Goal: Complete application form: Complete application form

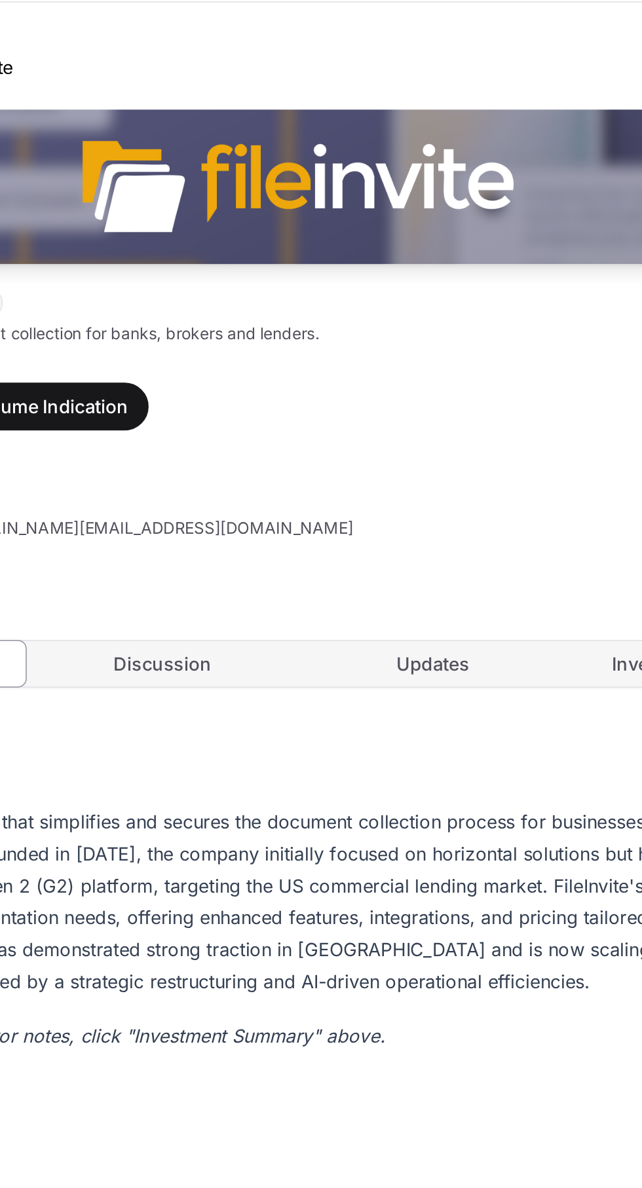
scroll to position [71, 0]
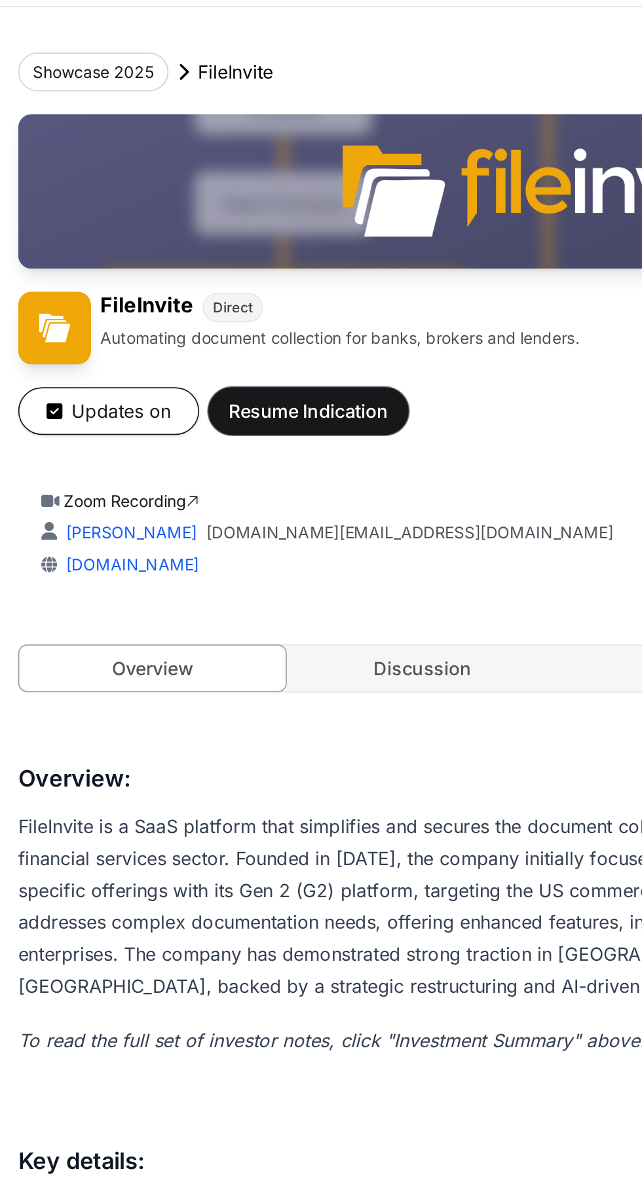
click at [209, 241] on span "Resume Indication" at bounding box center [178, 237] width 92 height 16
click at [191, 235] on span "Resume Indication" at bounding box center [178, 237] width 92 height 16
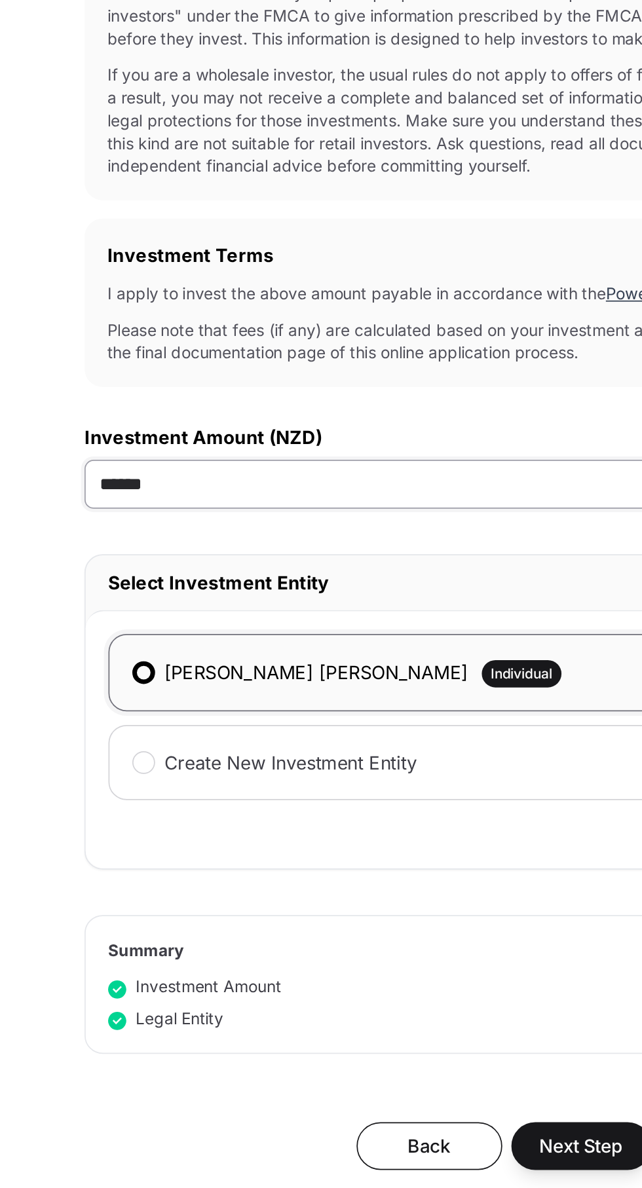
click at [159, 604] on input "******" at bounding box center [321, 606] width 482 height 28
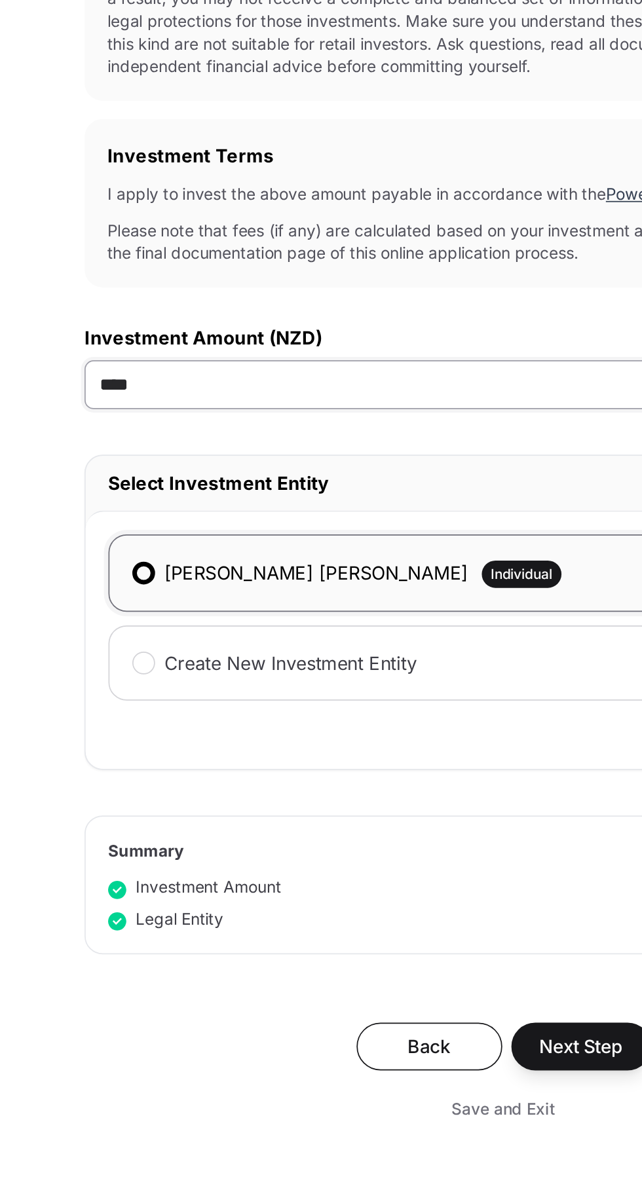
type input "*****"
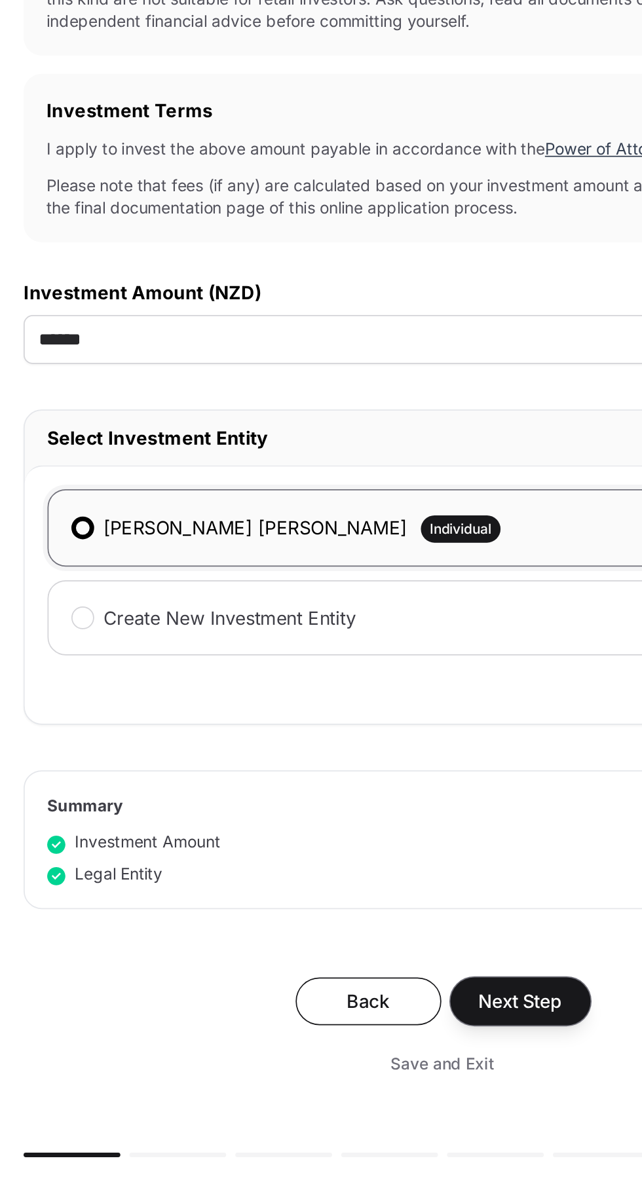
click at [383, 991] on span "Next Step" at bounding box center [366, 987] width 48 height 16
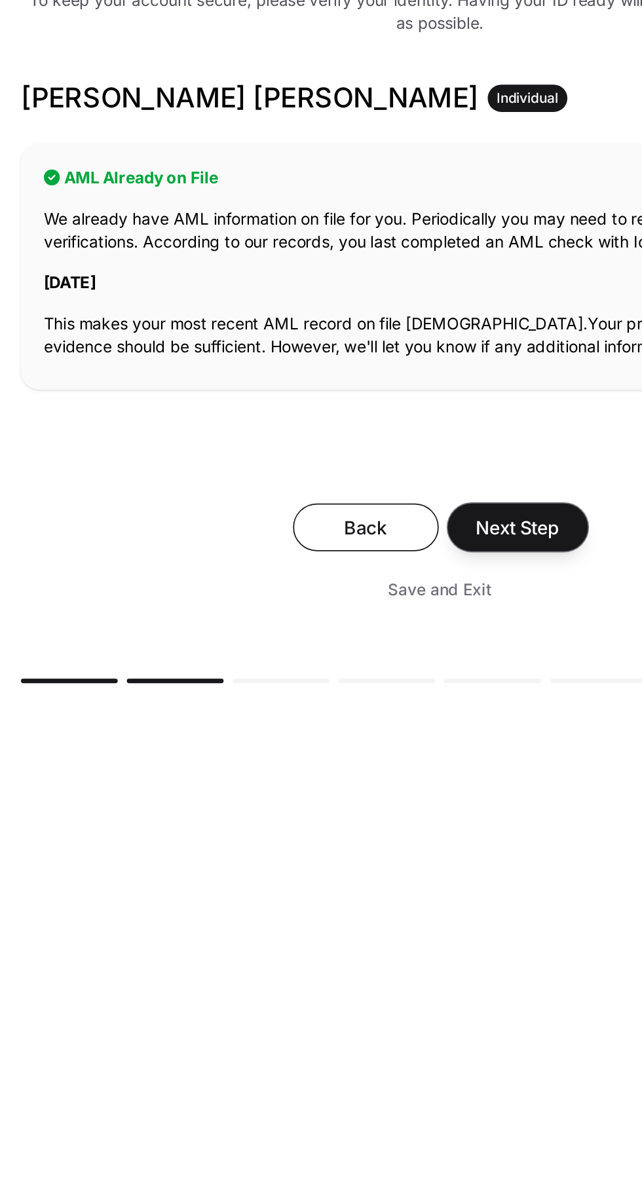
click at [389, 525] on span "Next Step" at bounding box center [366, 522] width 48 height 16
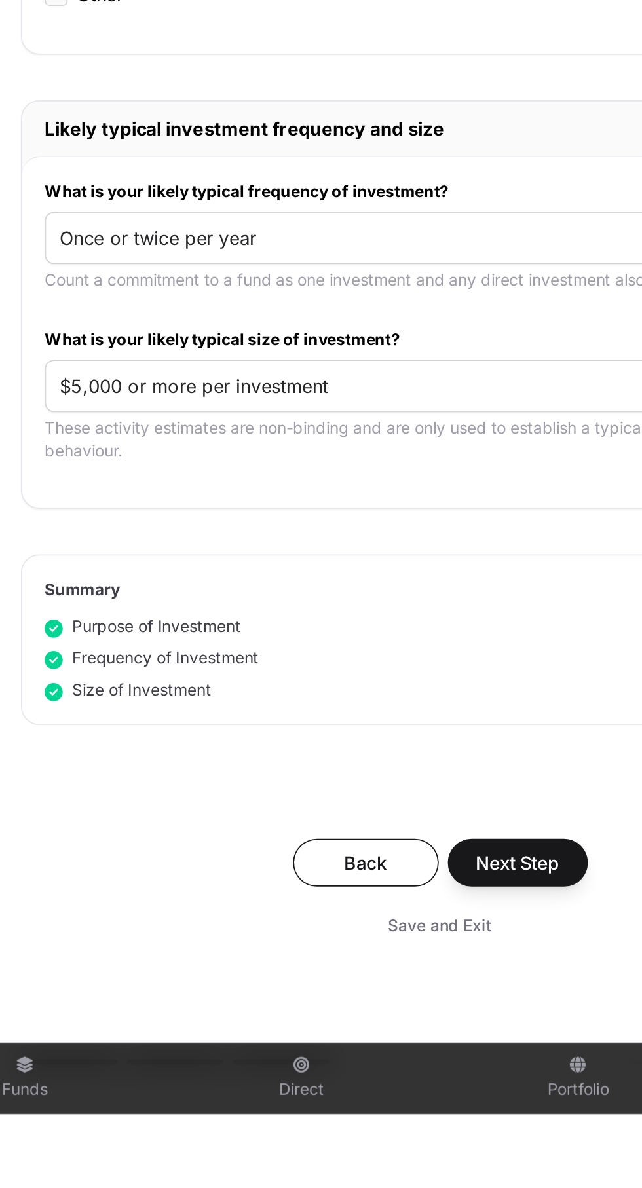
scroll to position [108, 0]
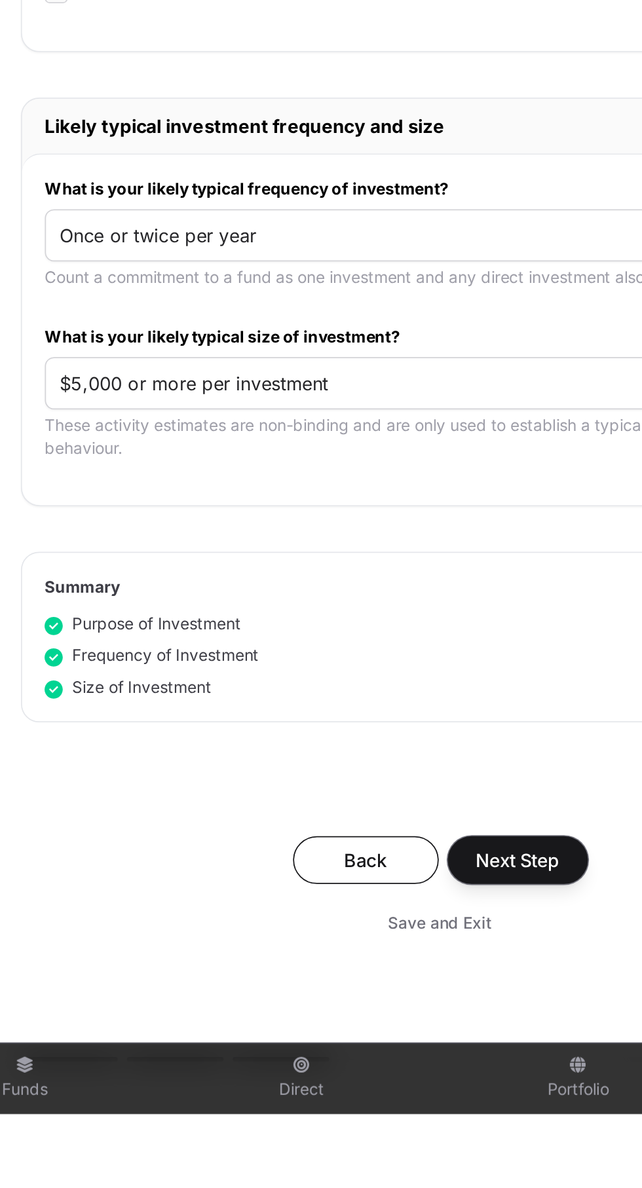
click at [383, 1040] on span "Next Step" at bounding box center [366, 1042] width 48 height 16
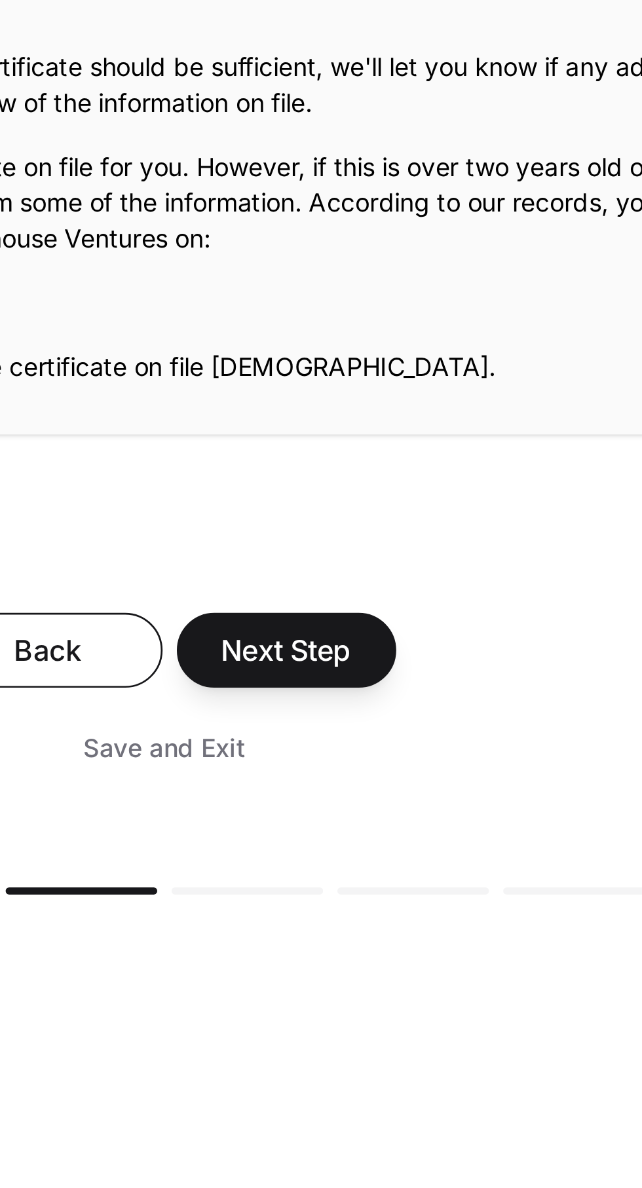
scroll to position [85, 0]
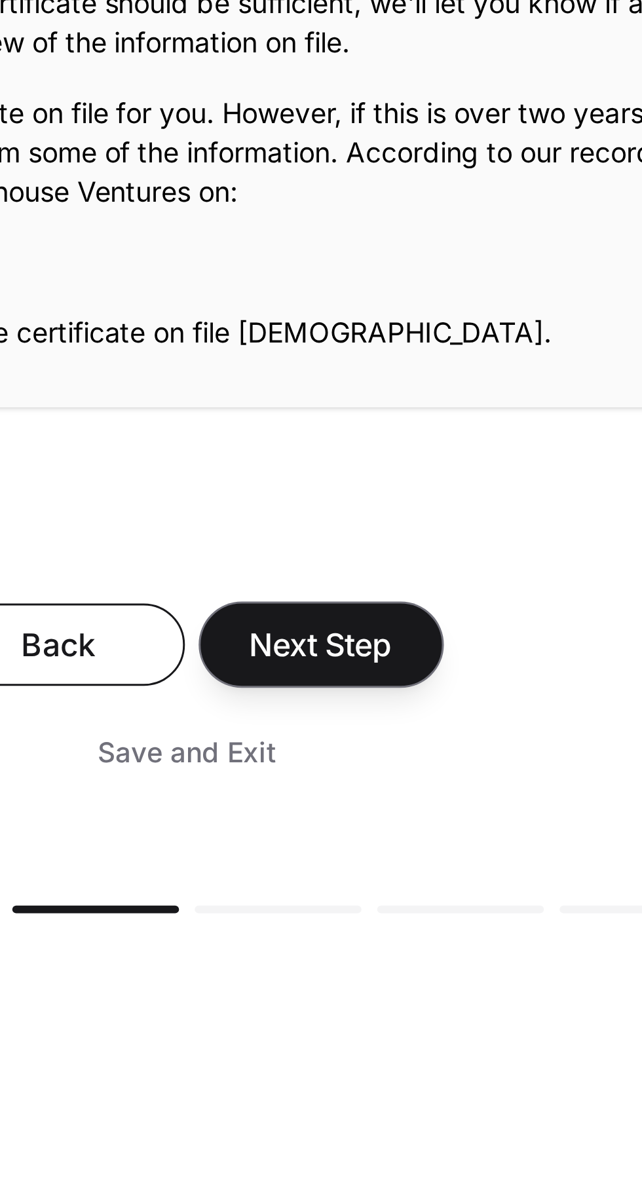
click at [381, 464] on span "Next Step" at bounding box center [366, 461] width 48 height 16
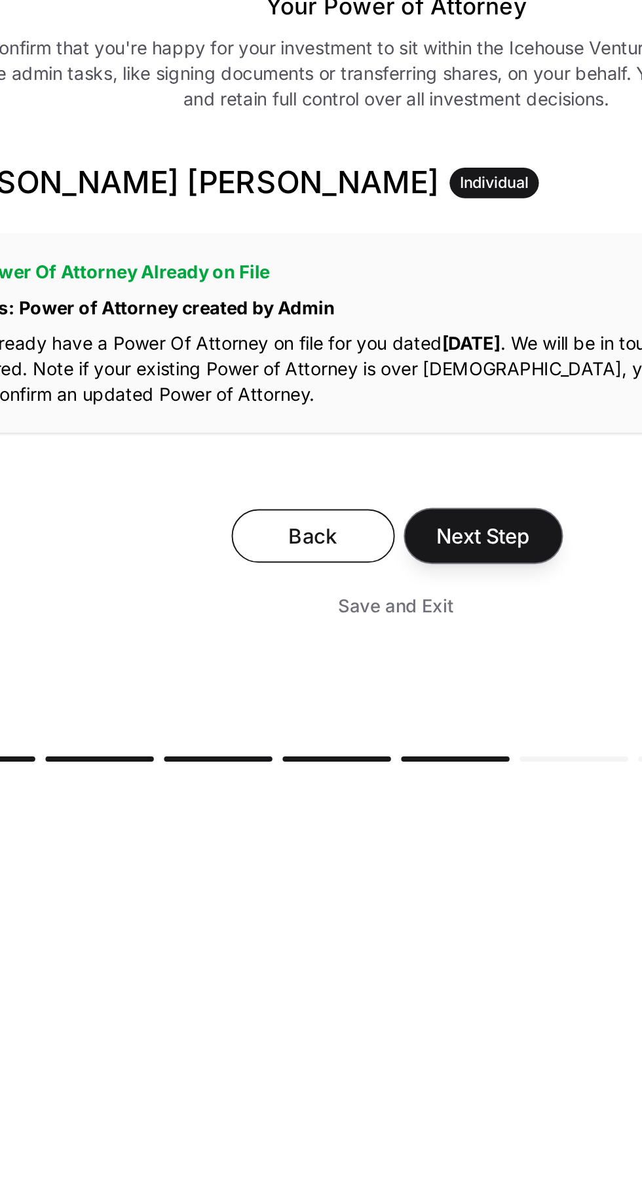
click at [381, 470] on span "Next Step" at bounding box center [366, 469] width 48 height 16
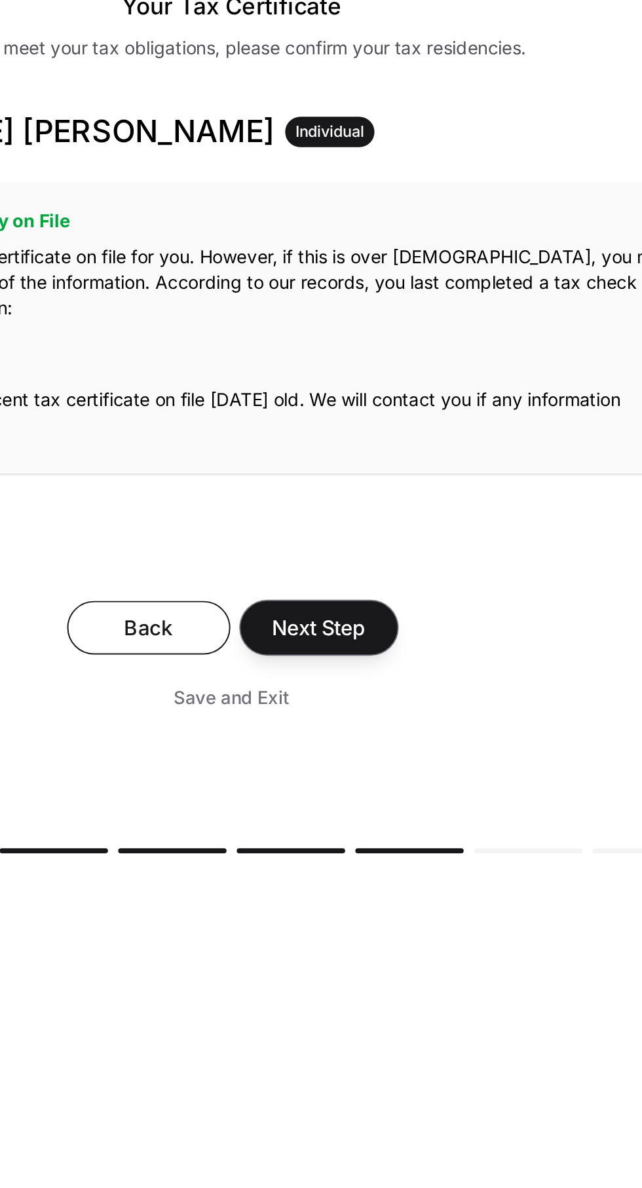
click at [382, 524] on button "Next Step" at bounding box center [366, 516] width 81 height 28
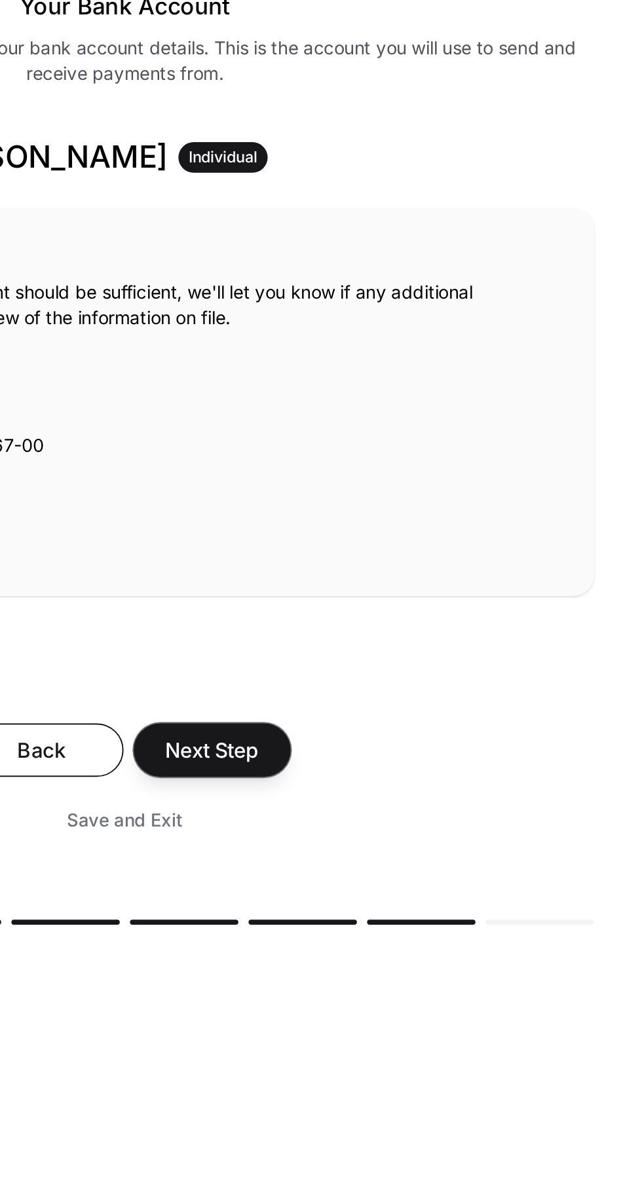
click at [383, 578] on span "Next Step" at bounding box center [366, 579] width 48 height 16
click at [377, 571] on span "Next Step" at bounding box center [366, 579] width 48 height 16
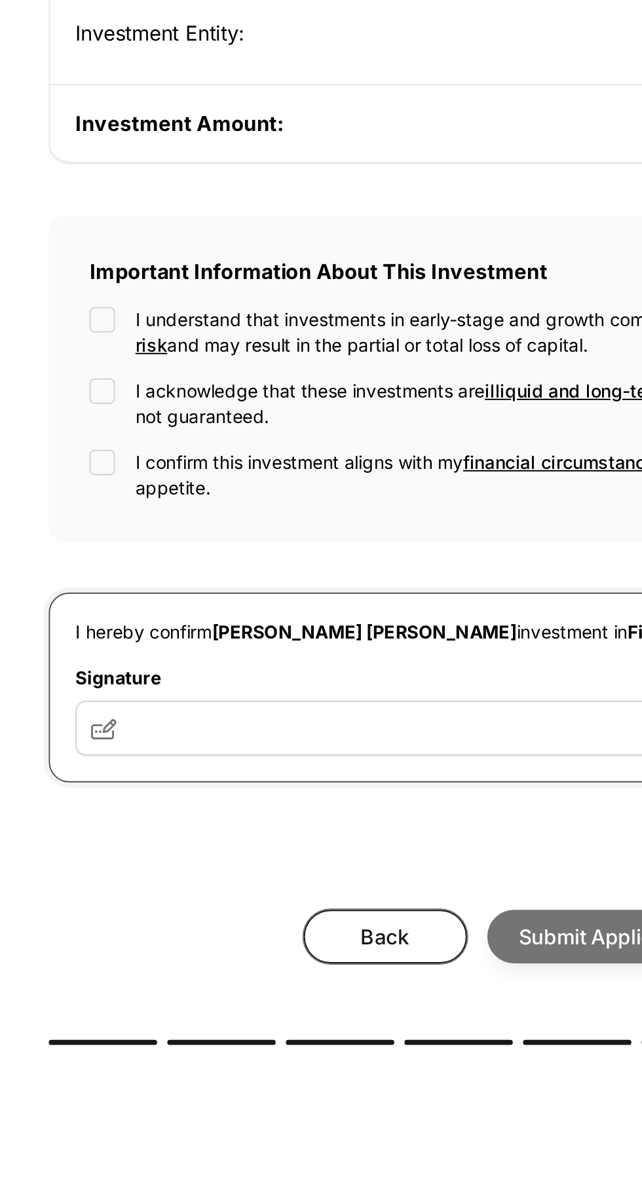
click at [259, 829] on span "Back" at bounding box center [252, 837] width 51 height 16
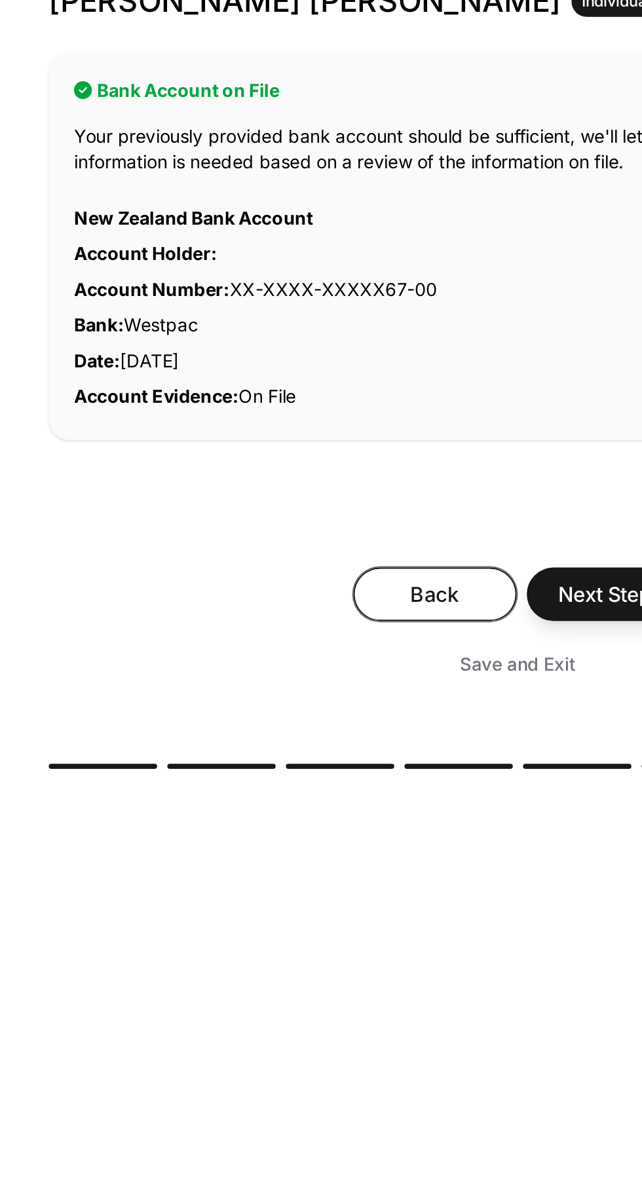
click at [283, 576] on span "Back" at bounding box center [278, 579] width 51 height 16
click at [280, 578] on span "Back" at bounding box center [278, 579] width 51 height 16
click at [278, 580] on span "Back" at bounding box center [278, 579] width 51 height 16
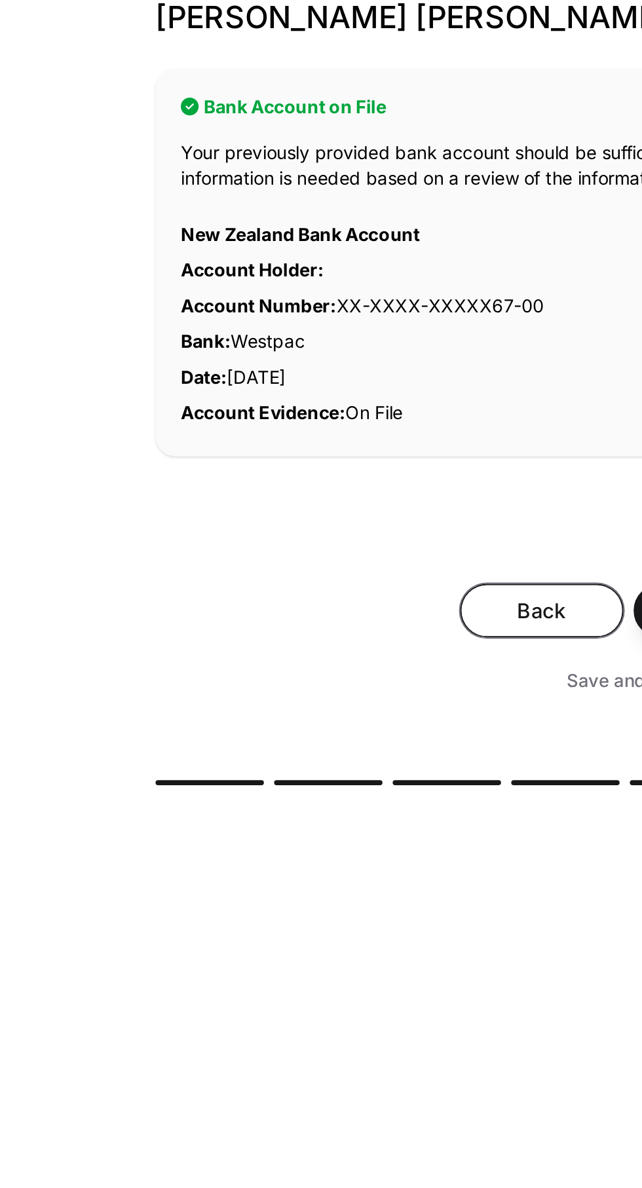
click at [288, 582] on span "Back" at bounding box center [278, 579] width 51 height 16
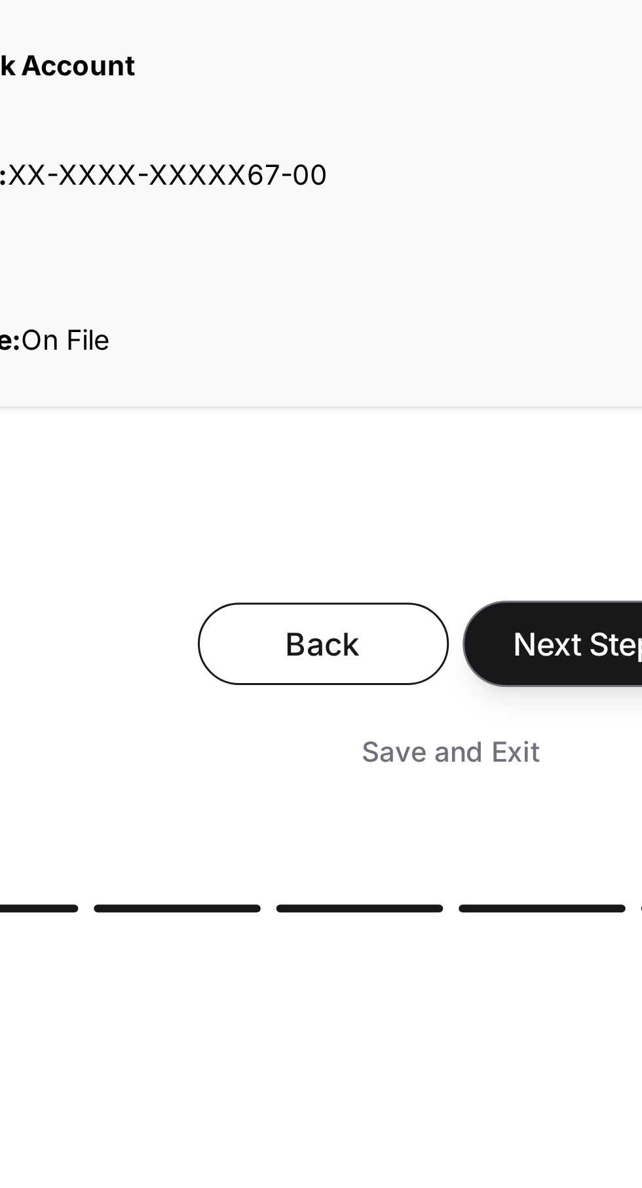
click at [344, 575] on span "Next Step" at bounding box center [366, 579] width 48 height 16
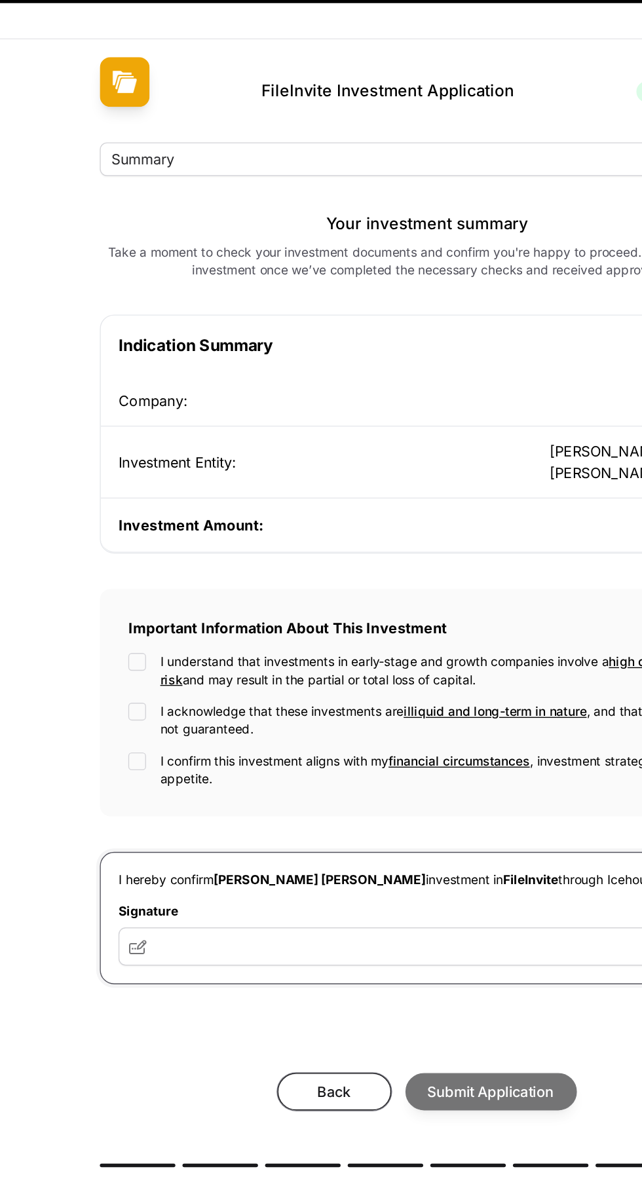
click at [254, 829] on span "Back" at bounding box center [252, 837] width 51 height 16
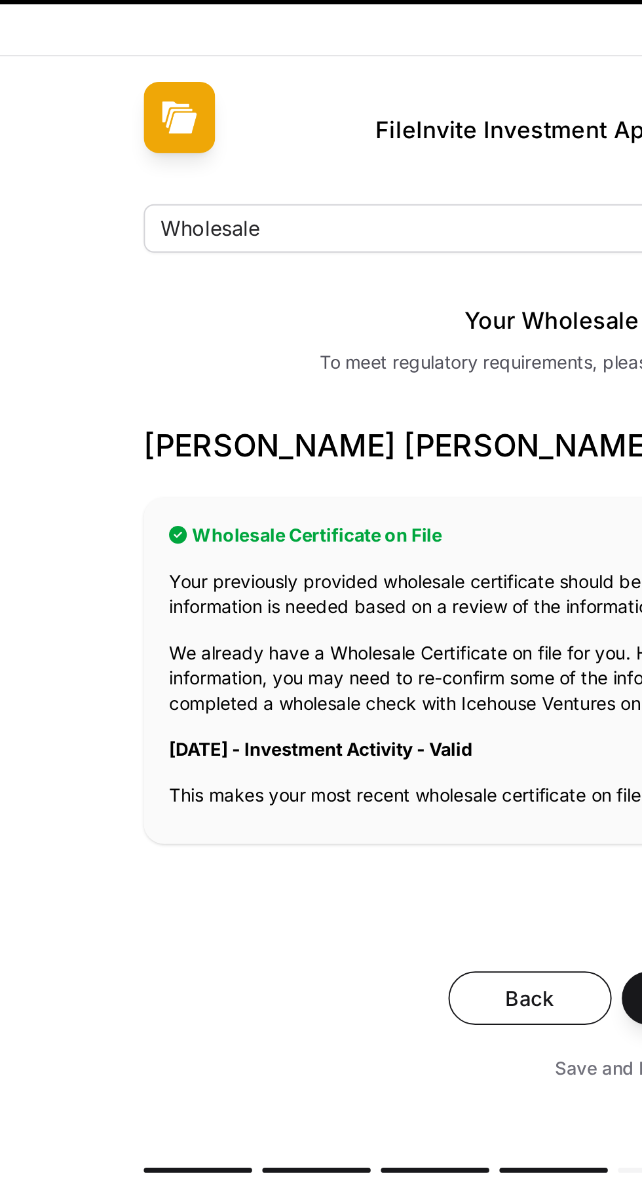
scroll to position [85, 0]
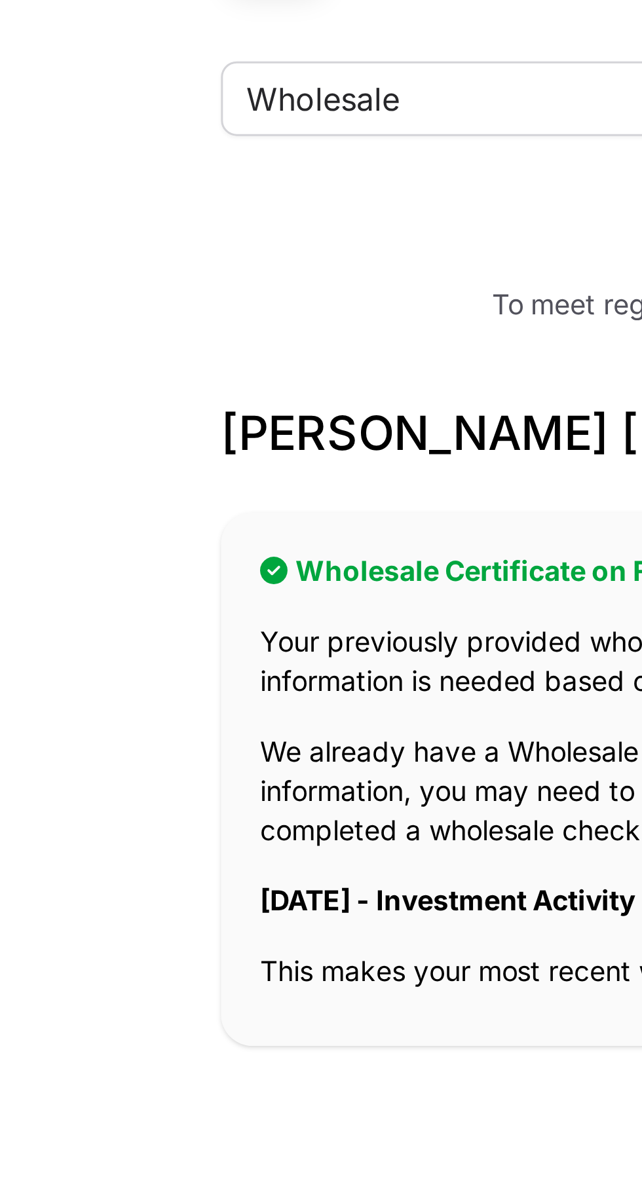
scroll to position [108, 0]
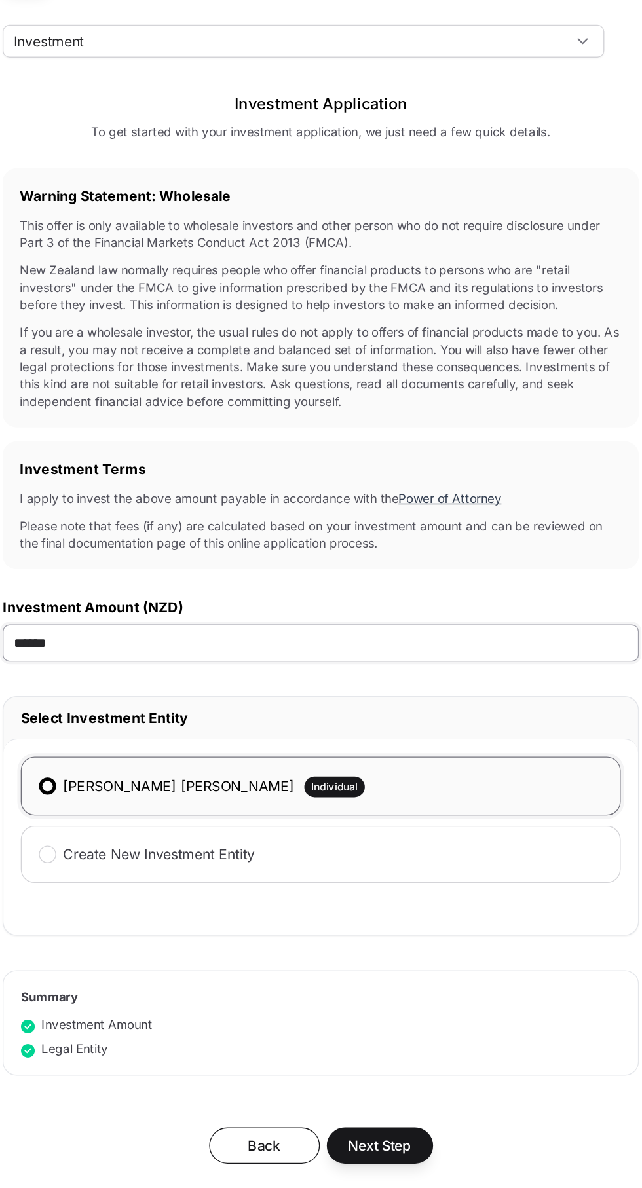
click at [269, 602] on input "******" at bounding box center [321, 606] width 482 height 28
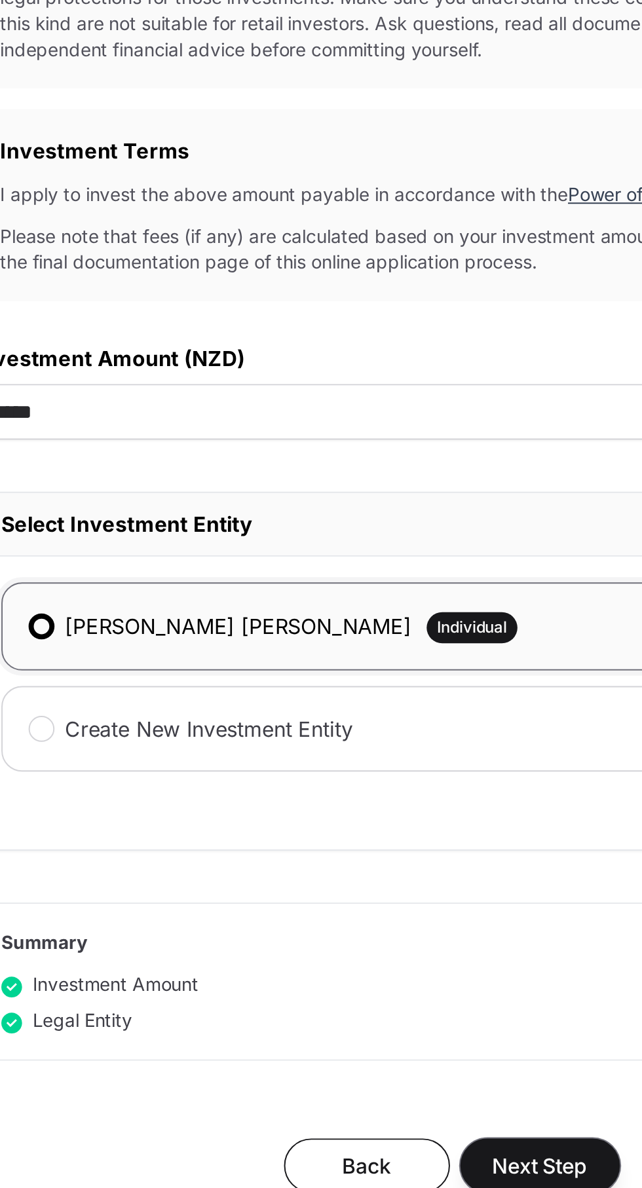
click at [382, 990] on span "Next Step" at bounding box center [366, 987] width 48 height 16
type input "******"
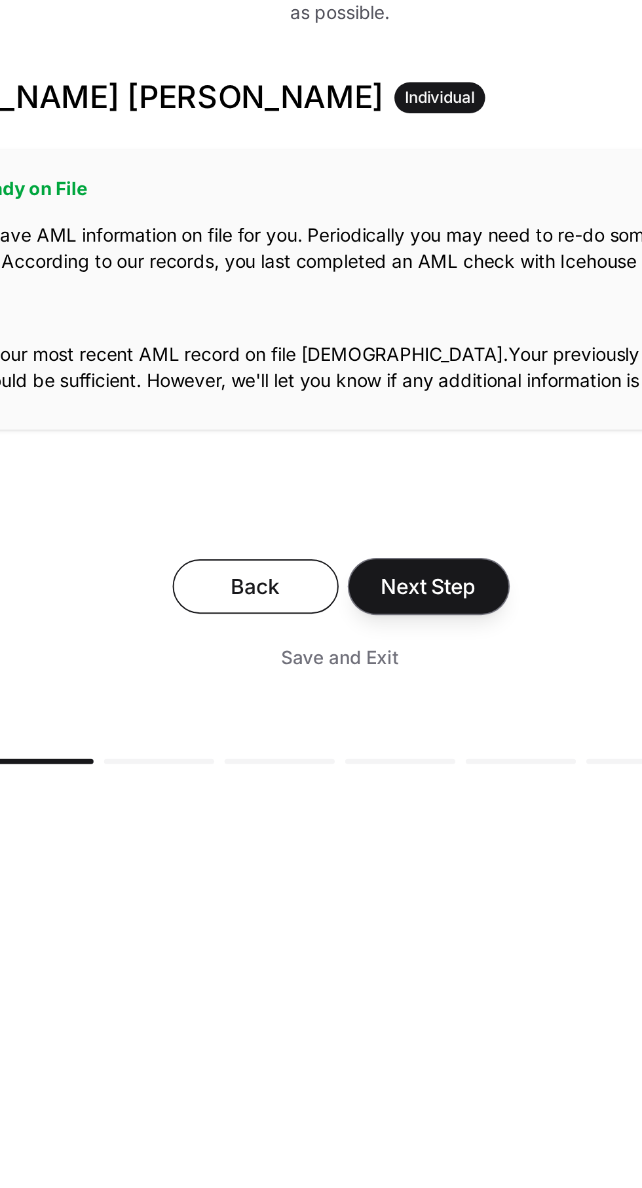
click at [384, 528] on span "Next Step" at bounding box center [366, 522] width 48 height 16
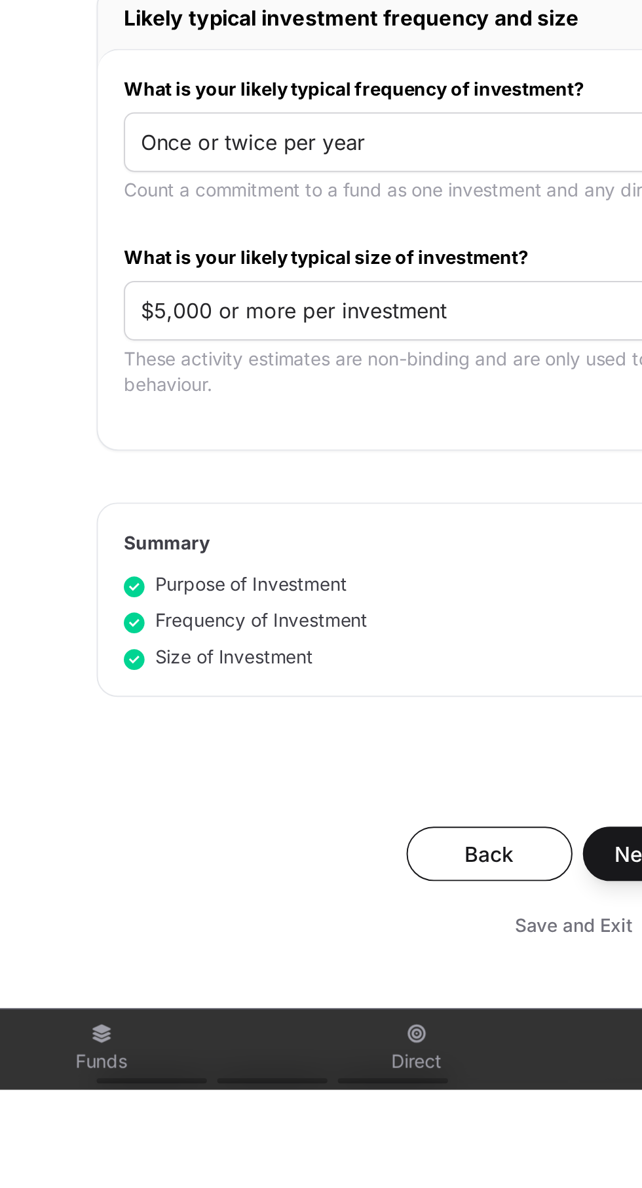
scroll to position [81, 0]
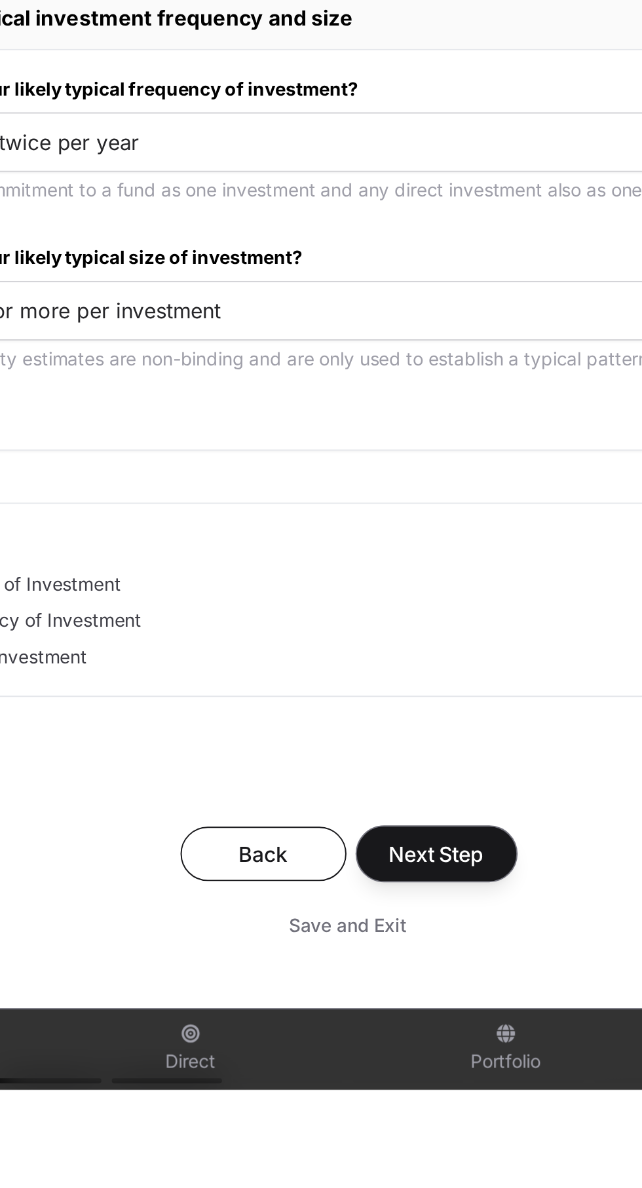
click at [383, 1071] on span "Next Step" at bounding box center [366, 1069] width 48 height 16
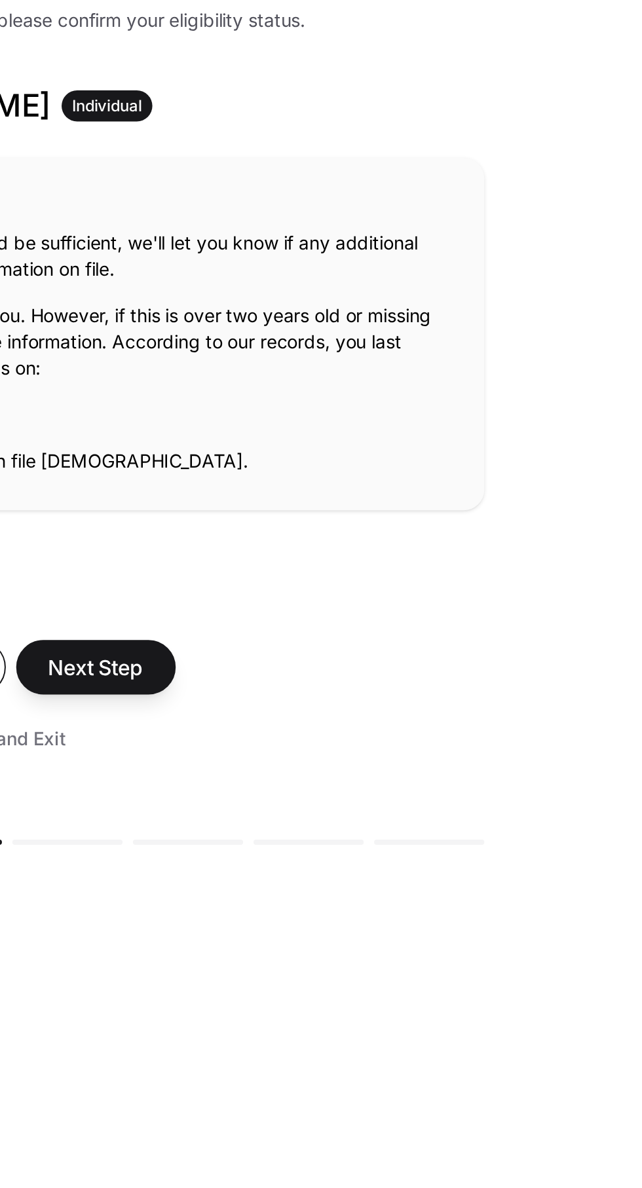
scroll to position [97, 0]
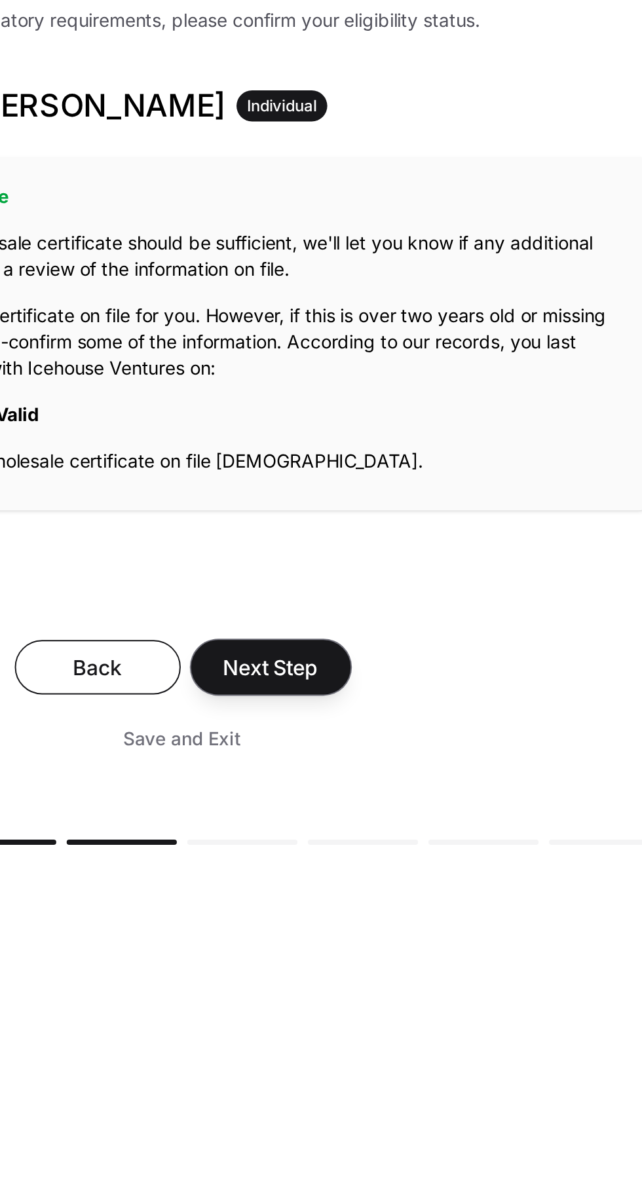
click at [383, 442] on span "Next Step" at bounding box center [366, 448] width 48 height 16
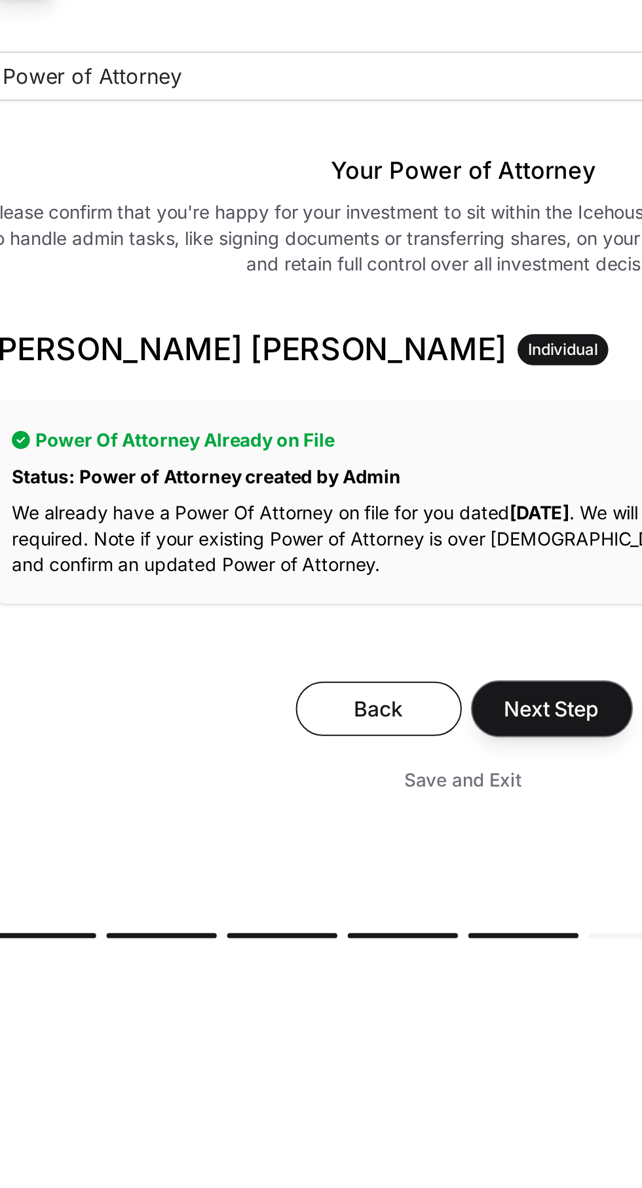
click at [385, 459] on button "Next Step" at bounding box center [366, 469] width 81 height 28
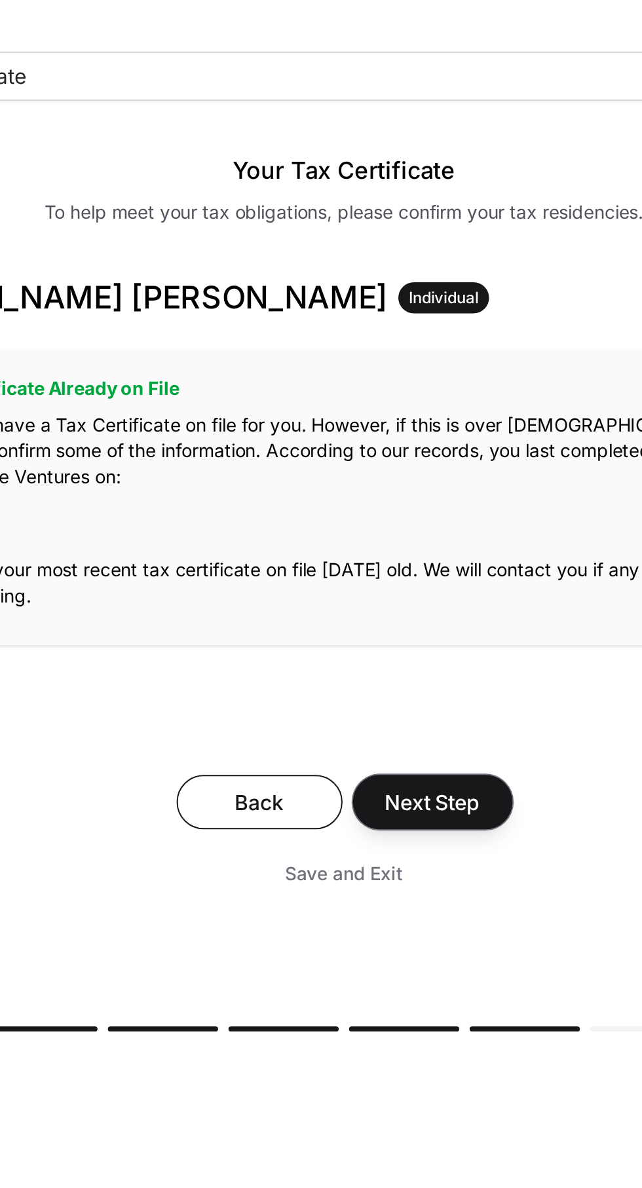
click at [379, 513] on span "Next Step" at bounding box center [366, 516] width 48 height 16
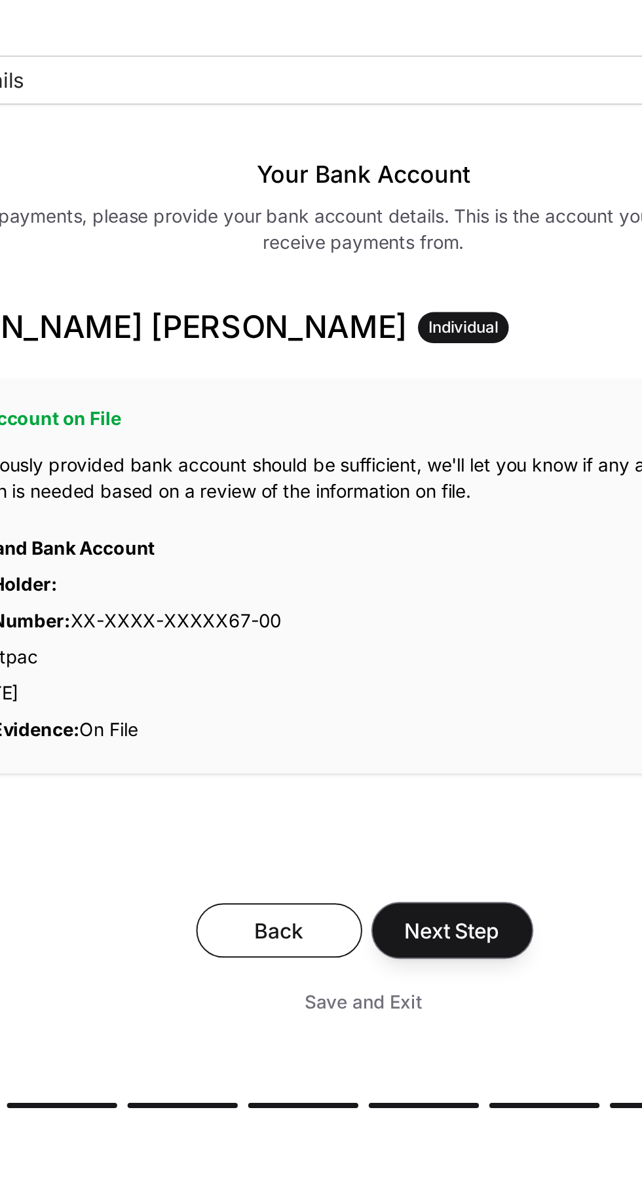
click at [374, 574] on span "Next Step" at bounding box center [366, 579] width 48 height 16
click at [386, 585] on span "Next Step" at bounding box center [366, 579] width 48 height 16
click at [380, 580] on span "Next Step" at bounding box center [366, 579] width 48 height 16
click at [366, 576] on span "Next Step" at bounding box center [366, 579] width 48 height 16
click at [378, 577] on span "Next Step" at bounding box center [366, 579] width 48 height 16
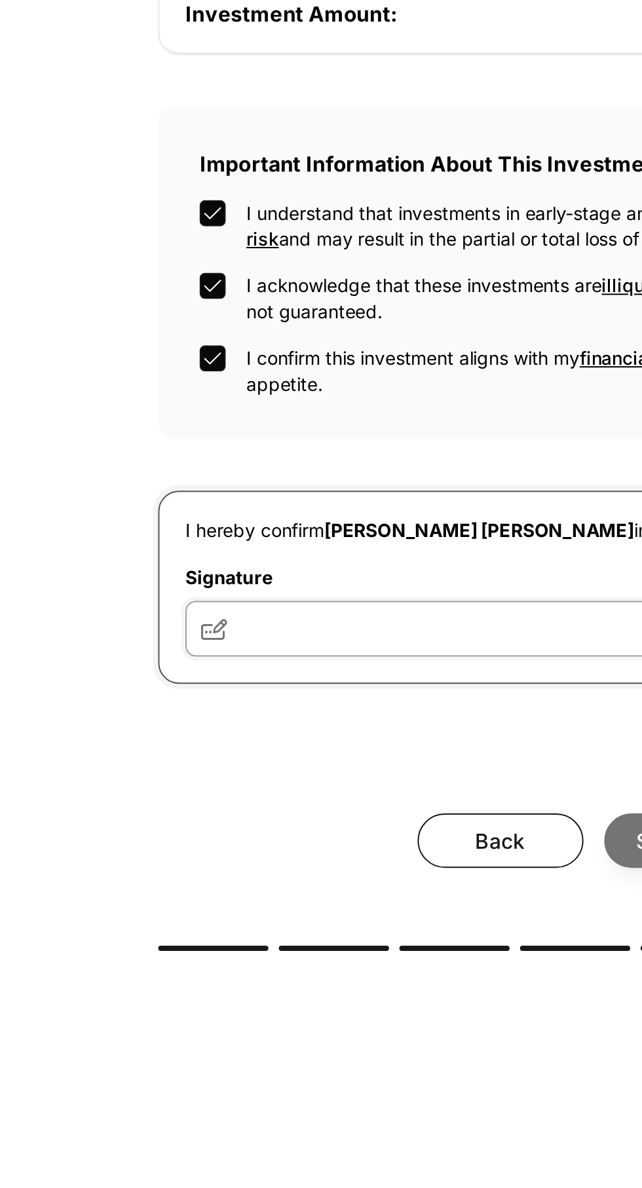
click at [182, 716] on input "text" at bounding box center [321, 730] width 455 height 28
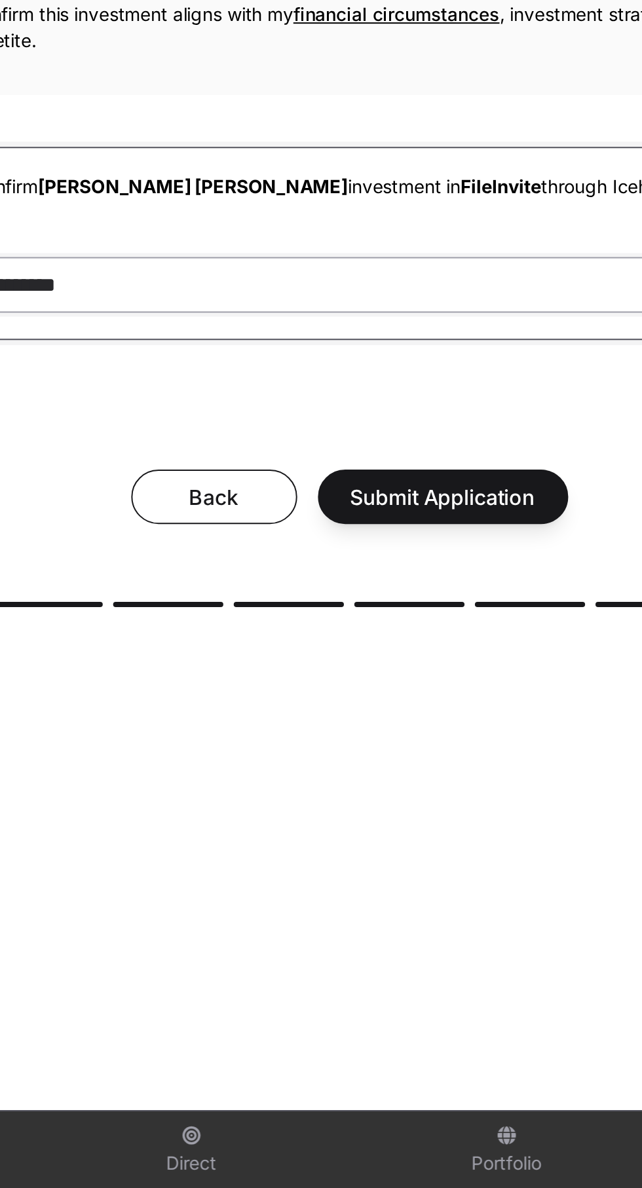
type input "**********"
click at [390, 829] on span "Submit Application" at bounding box center [369, 837] width 94 height 16
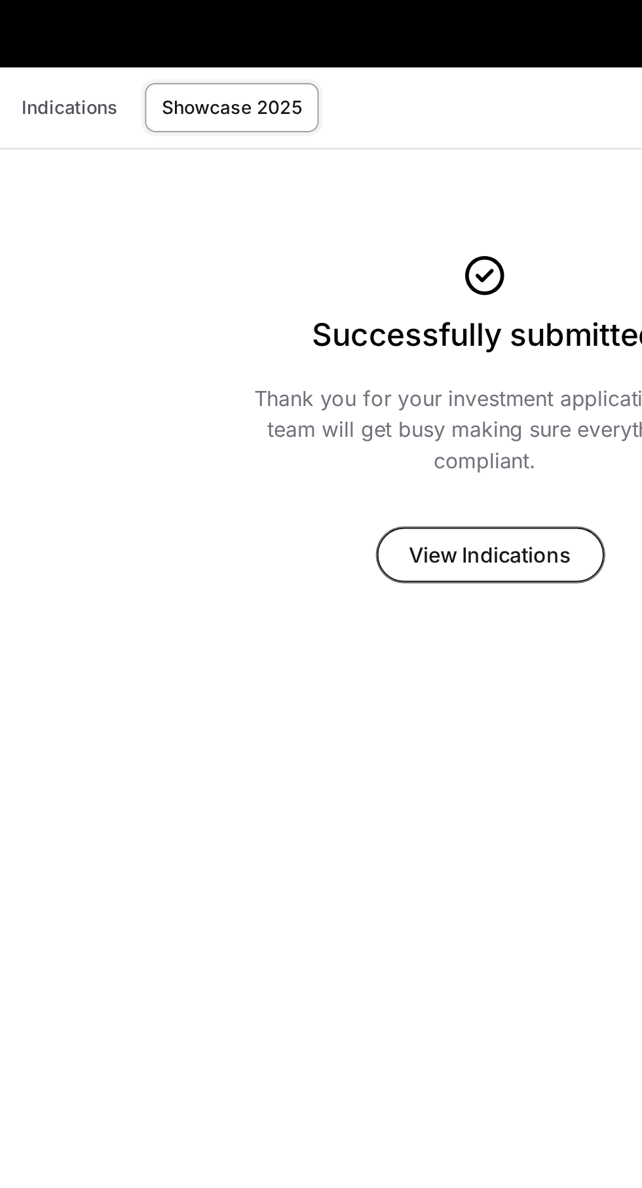
click at [350, 274] on span "View Indications" at bounding box center [324, 281] width 82 height 16
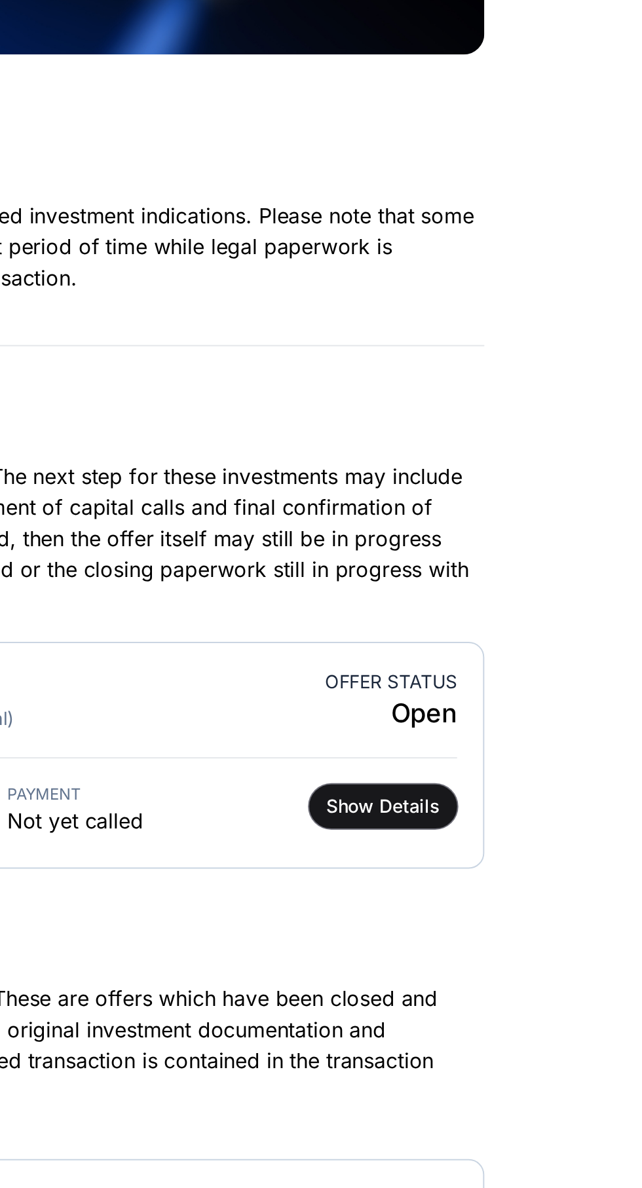
click at [524, 624] on span "Show Details" at bounding box center [511, 622] width 58 height 13
click at [514, 614] on button "Show Details" at bounding box center [511, 623] width 75 height 22
